Goal: Obtain resource: Obtain resource

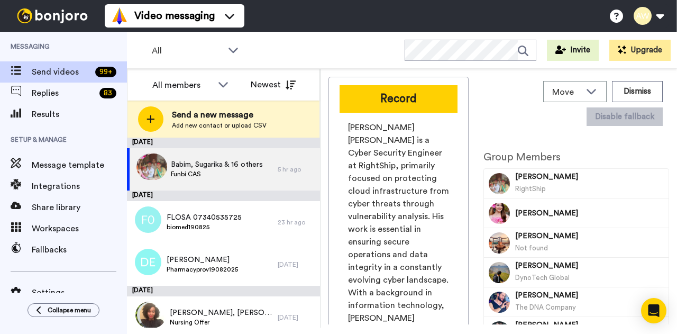
click at [200, 115] on span "Send a new message" at bounding box center [219, 114] width 95 height 13
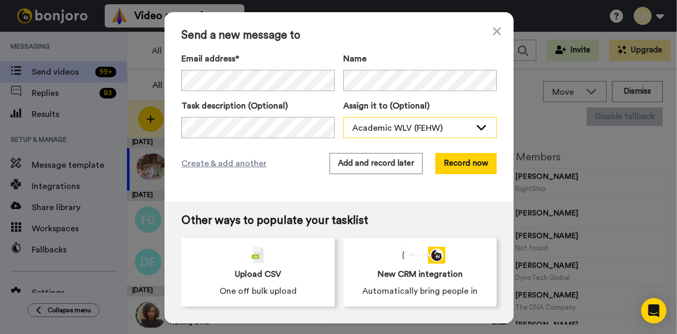
click at [482, 128] on icon at bounding box center [481, 127] width 13 height 11
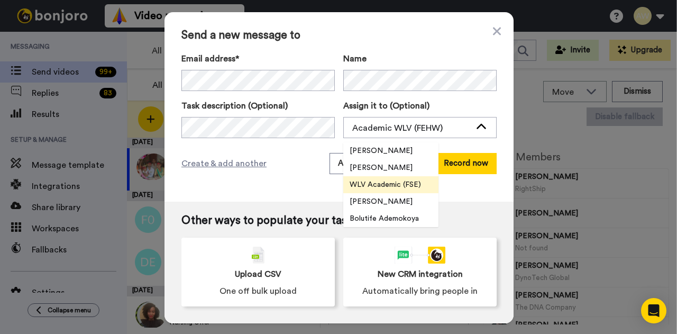
click at [402, 182] on span "WLV Academic (FSE)" at bounding box center [385, 184] width 84 height 11
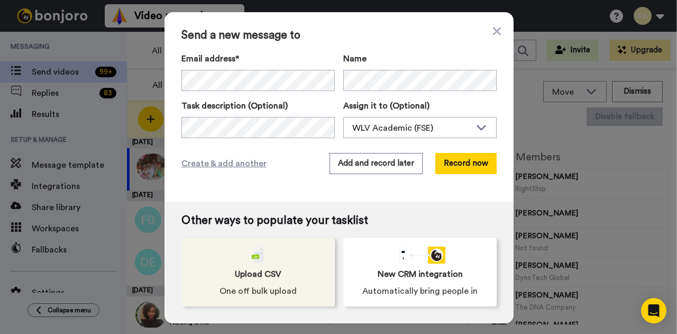
click at [252, 274] on span "Upload CSV" at bounding box center [258, 274] width 47 height 13
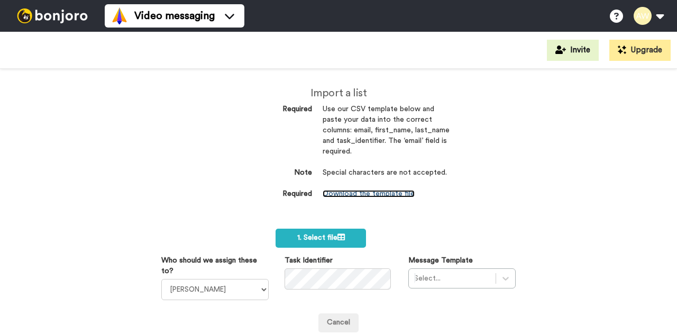
click at [379, 195] on link "Download the template file" at bounding box center [369, 193] width 92 height 7
